Goal: Obtain resource: Obtain resource

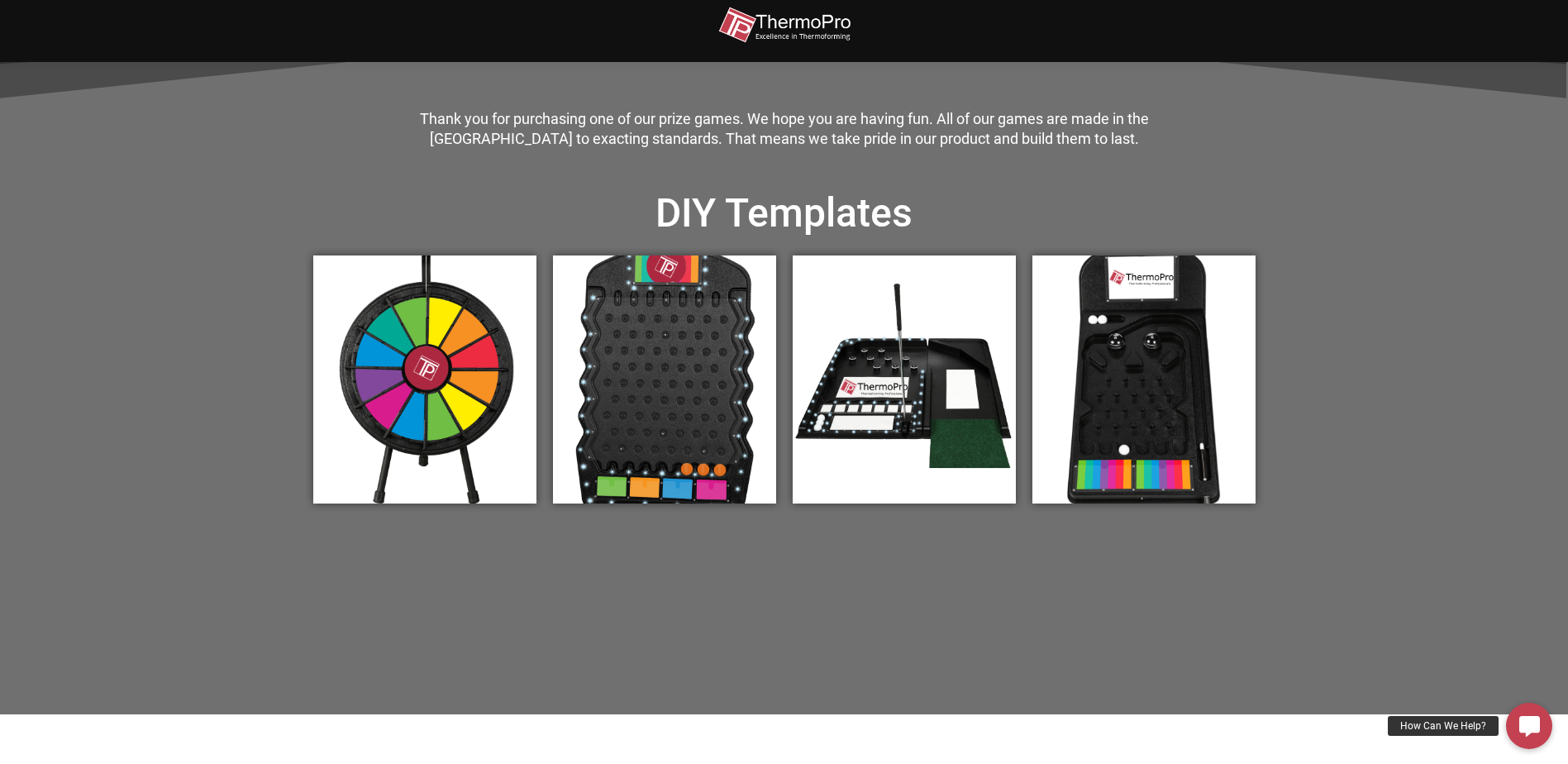
scroll to position [579, 0]
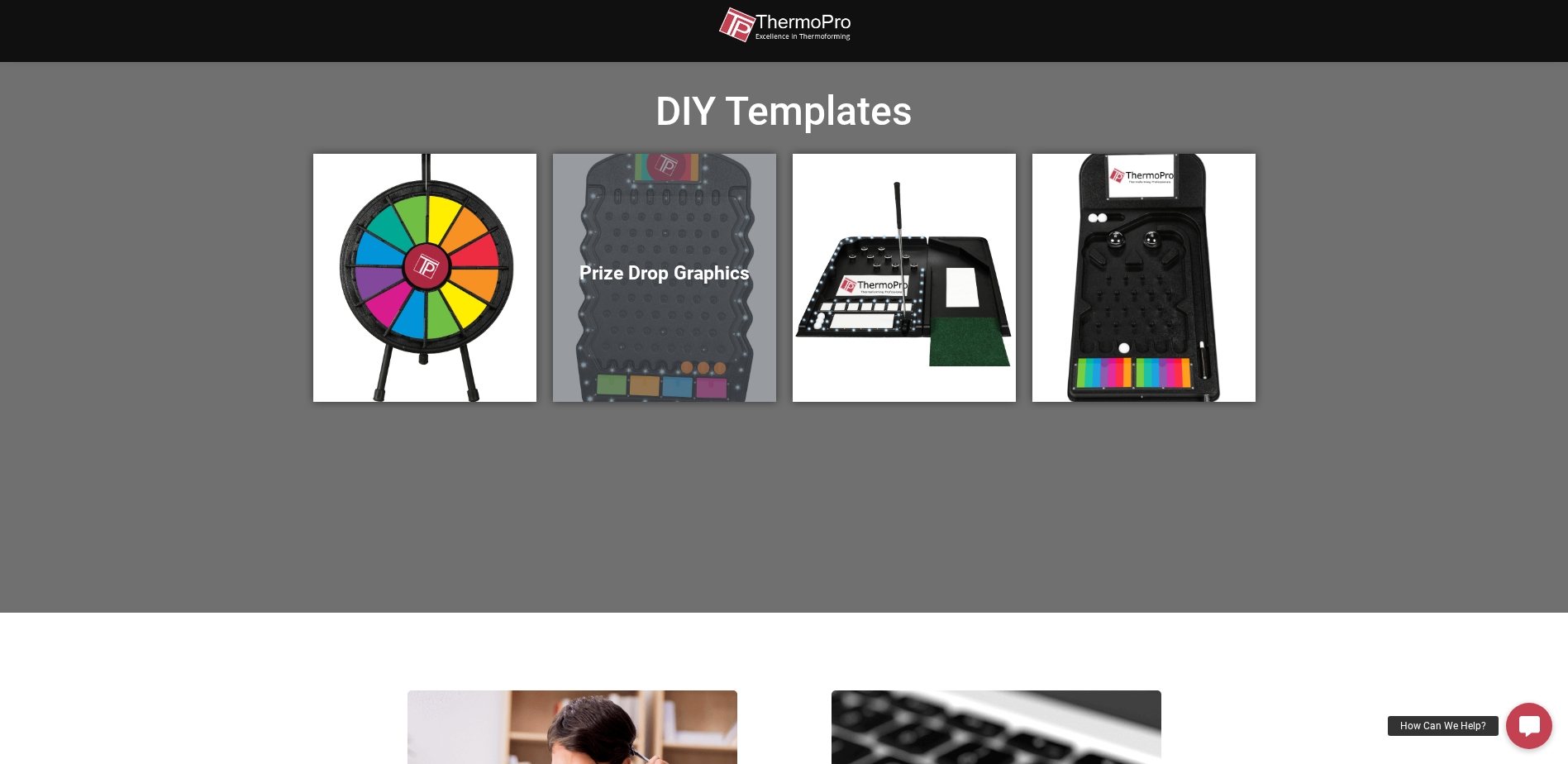
click at [623, 295] on div "Prize Drop Graphics" at bounding box center [664, 277] width 223 height 248
click at [582, 311] on div "Prize Drop Graphics" at bounding box center [664, 277] width 223 height 248
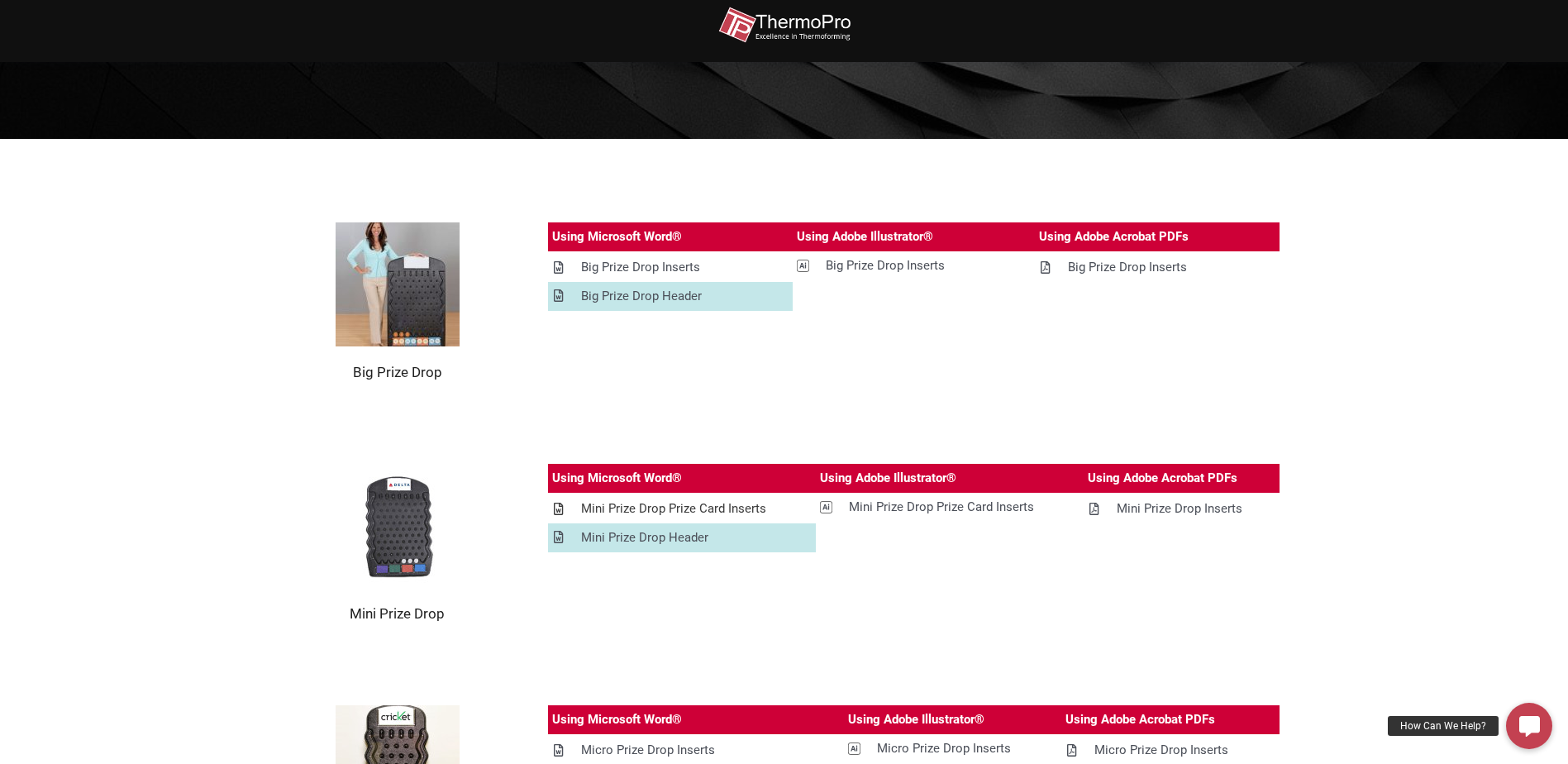
scroll to position [165, 0]
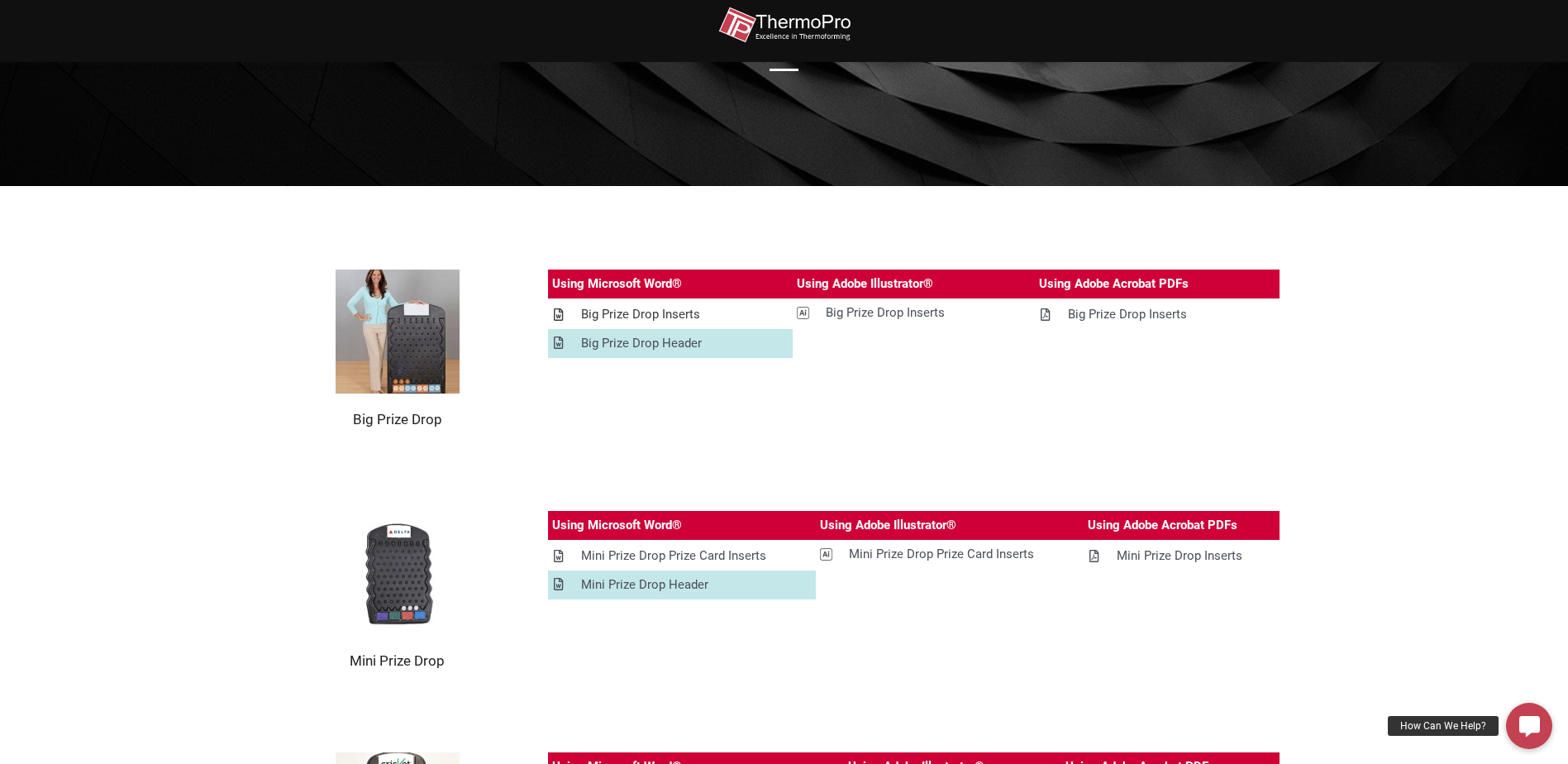
click at [673, 312] on div "Big Prize Drop Inserts" at bounding box center [640, 314] width 119 height 20
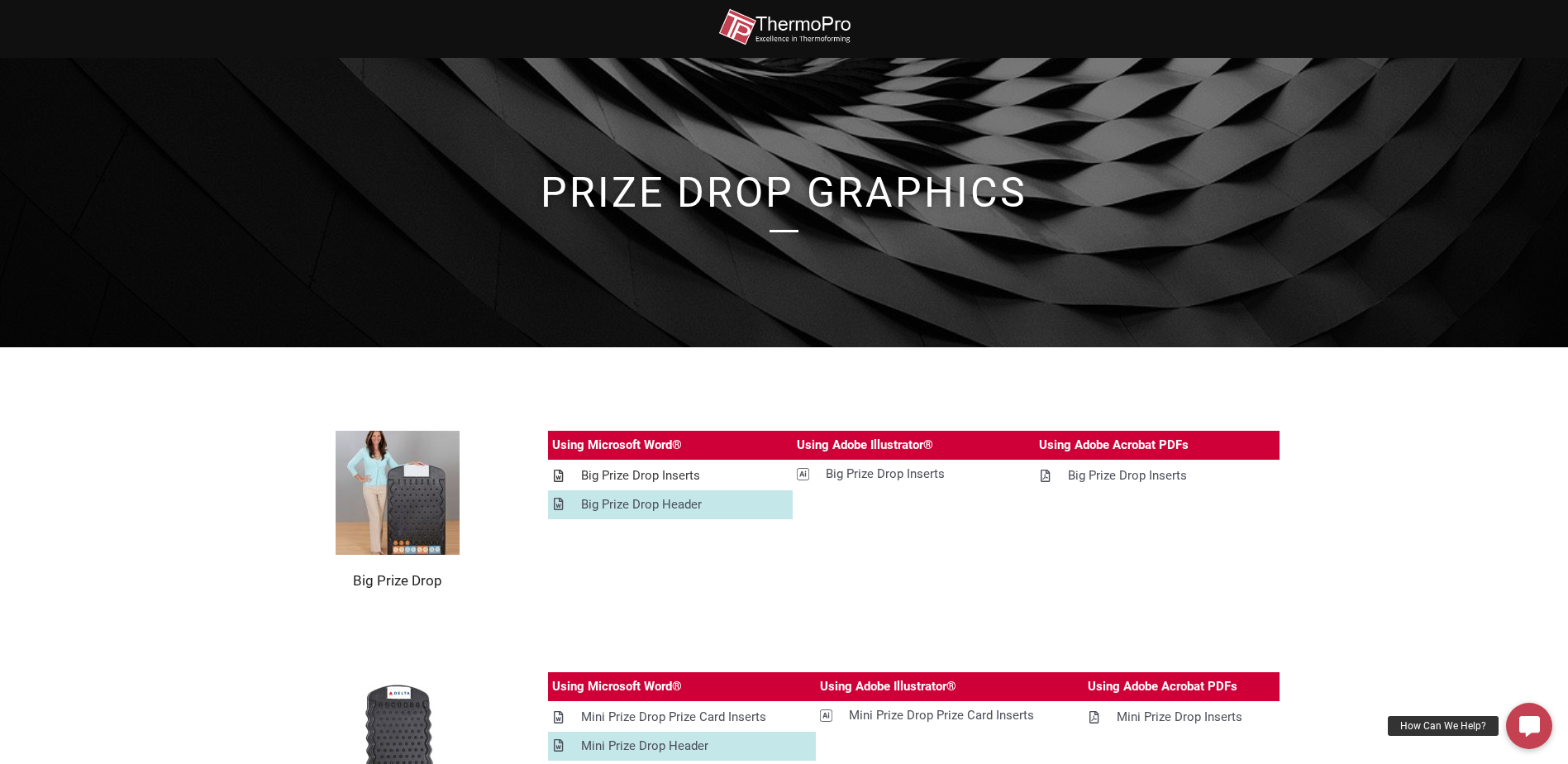
click at [670, 477] on div "Big Prize Drop Inserts" at bounding box center [640, 476] width 119 height 20
click at [662, 476] on div "Big Prize Drop Inserts" at bounding box center [640, 476] width 119 height 20
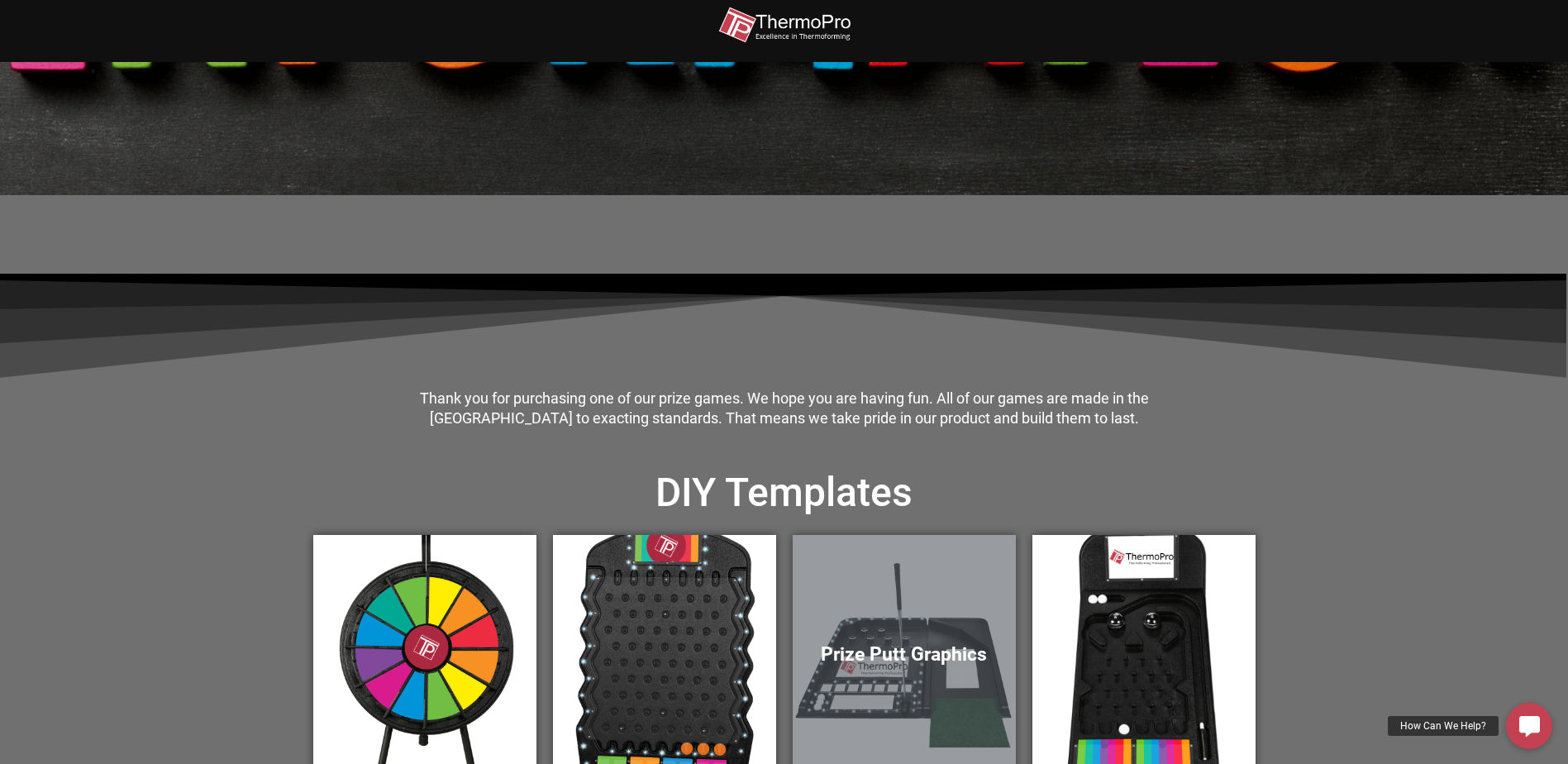
scroll to position [579, 0]
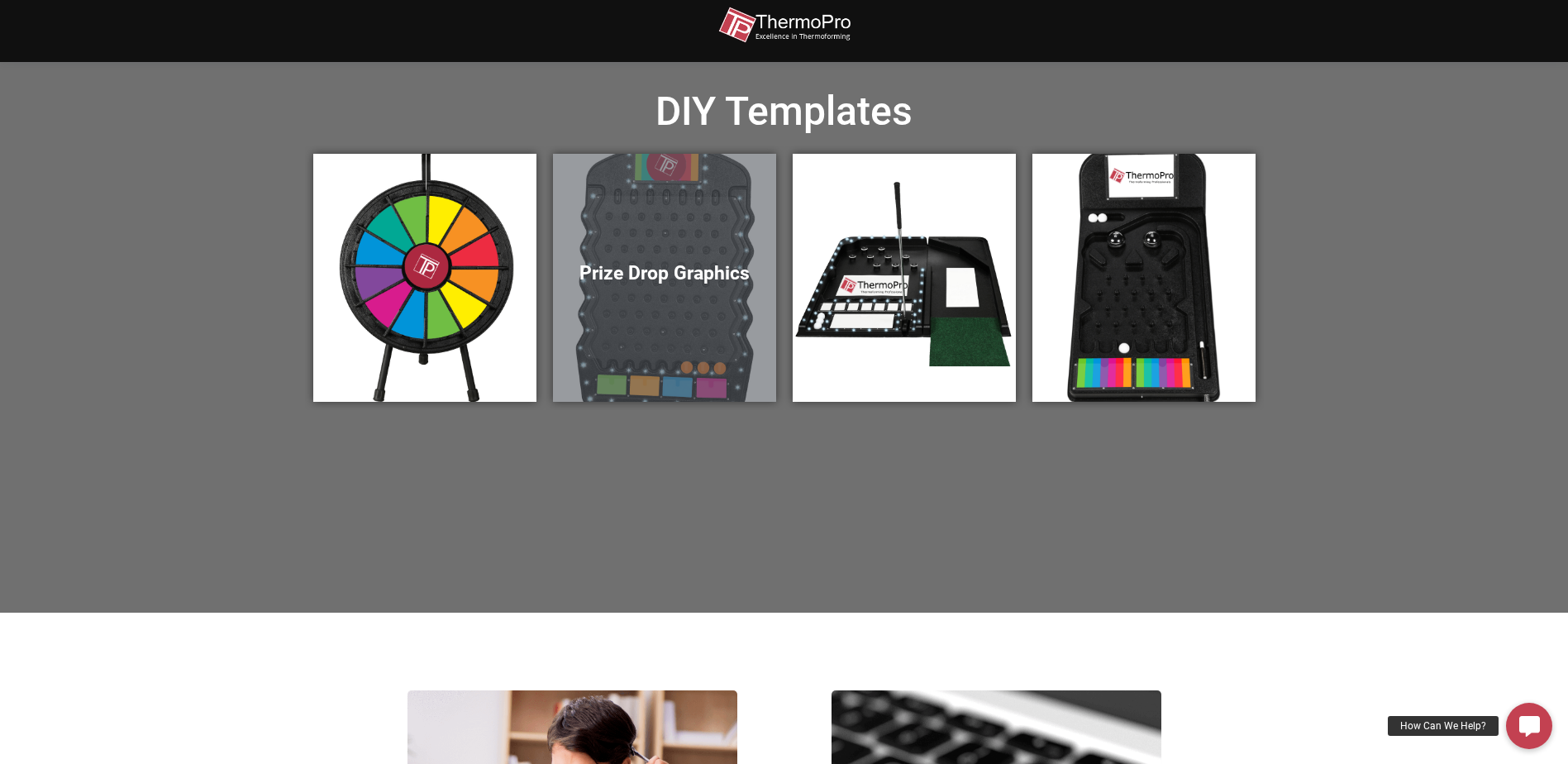
click at [661, 255] on div "Prize Drop Graphics" at bounding box center [664, 277] width 223 height 248
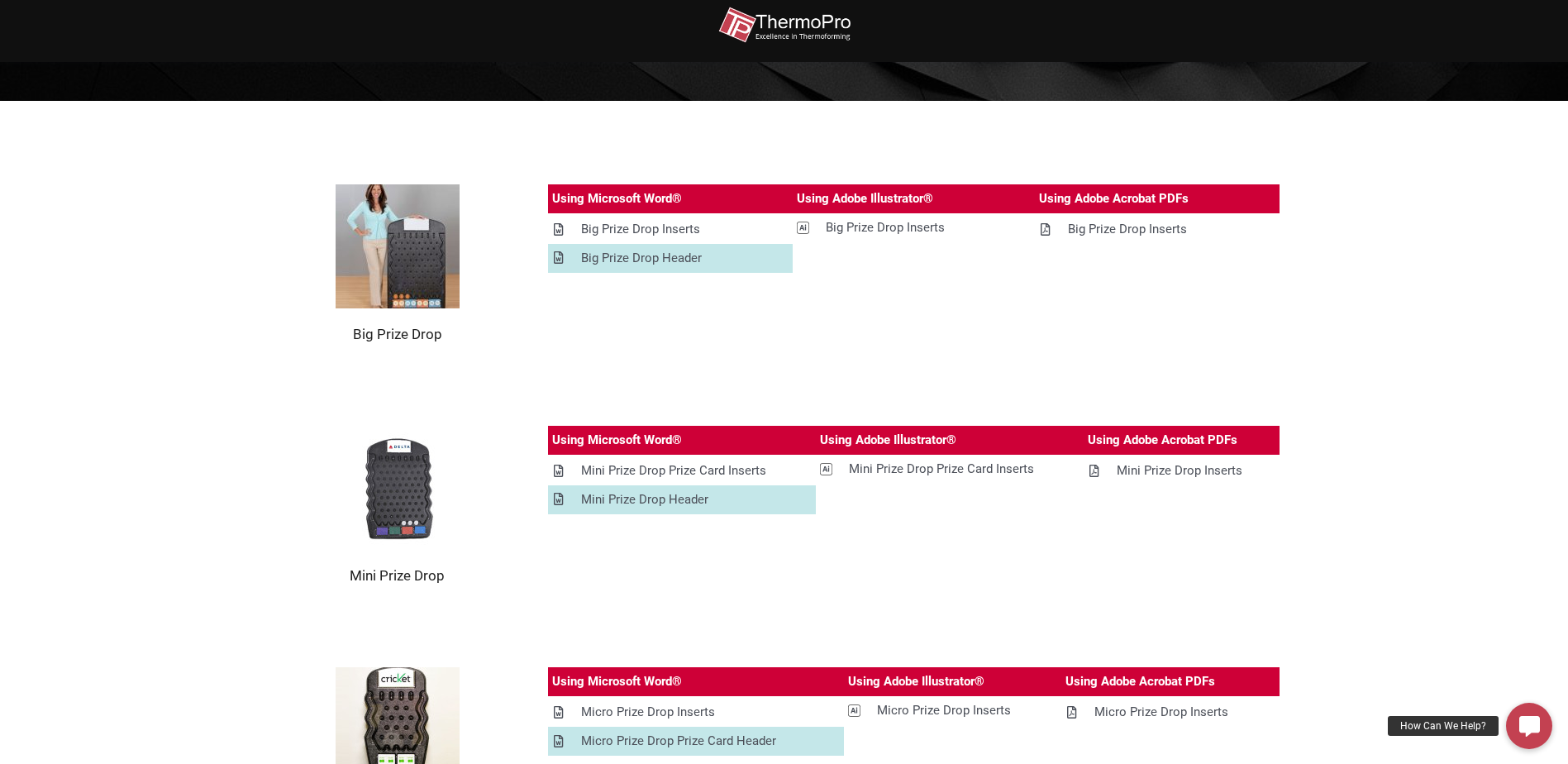
scroll to position [248, 0]
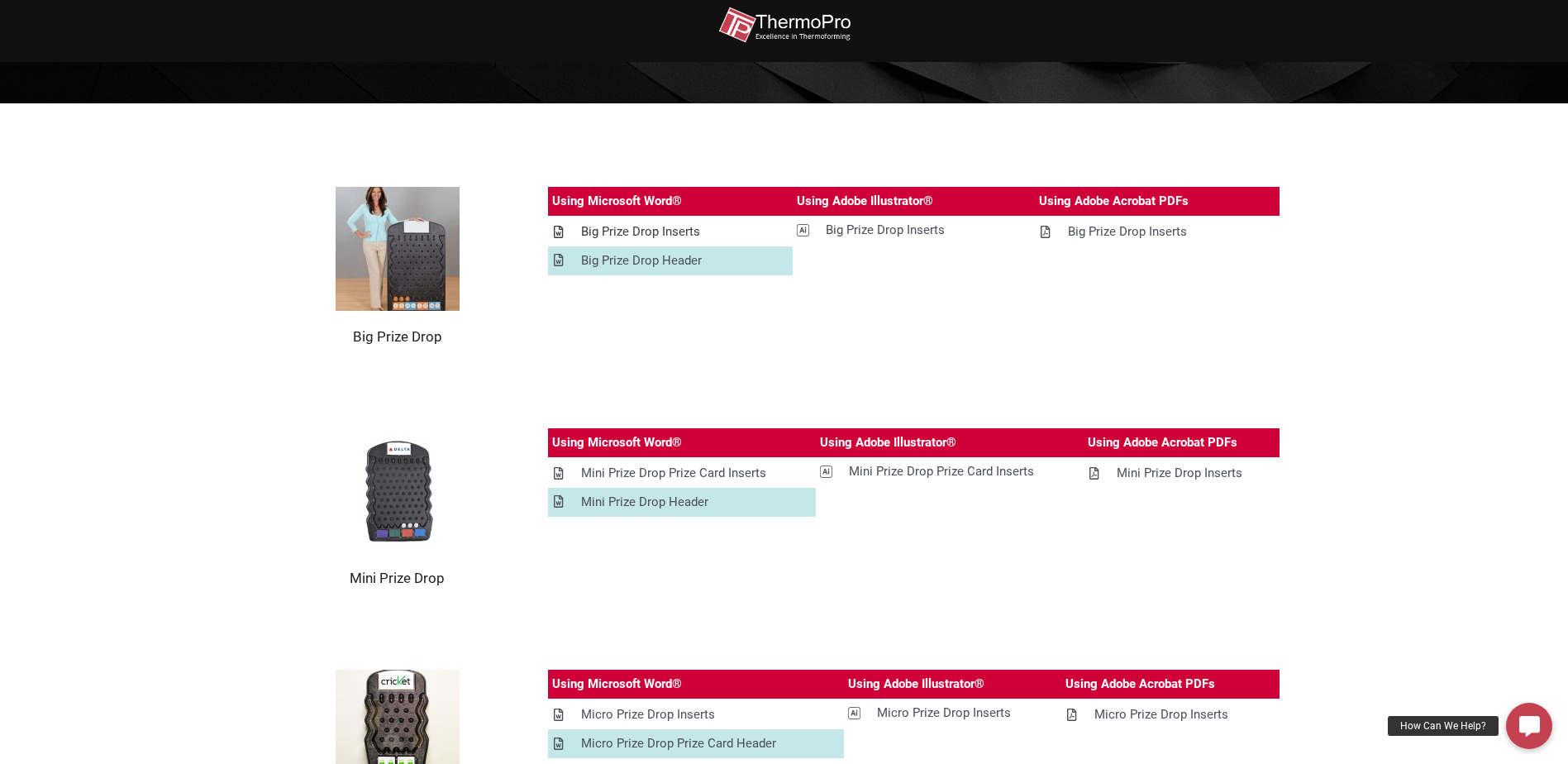
click at [644, 229] on div "Big Prize Drop Inserts" at bounding box center [640, 231] width 119 height 20
click at [649, 257] on div "Big Prize Drop Header" at bounding box center [641, 261] width 121 height 20
